Goal: Navigation & Orientation: Understand site structure

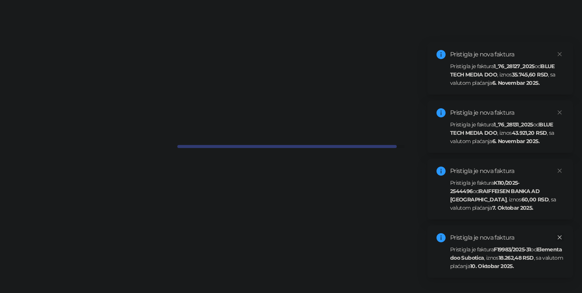
click at [559, 235] on icon "close" at bounding box center [559, 237] width 5 height 5
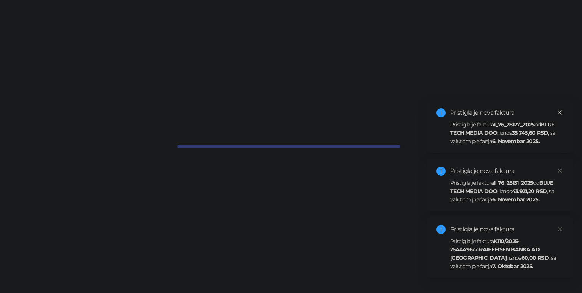
click at [562, 114] on icon "close" at bounding box center [559, 112] width 5 height 5
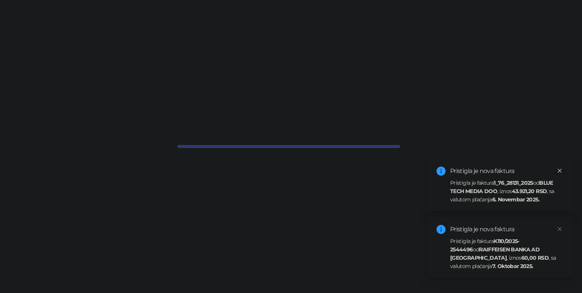
click at [559, 170] on icon "close" at bounding box center [559, 170] width 5 height 5
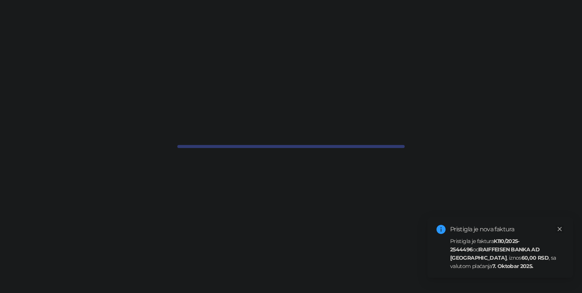
click at [561, 231] on icon "close" at bounding box center [559, 229] width 5 height 5
